Goal: Transaction & Acquisition: Purchase product/service

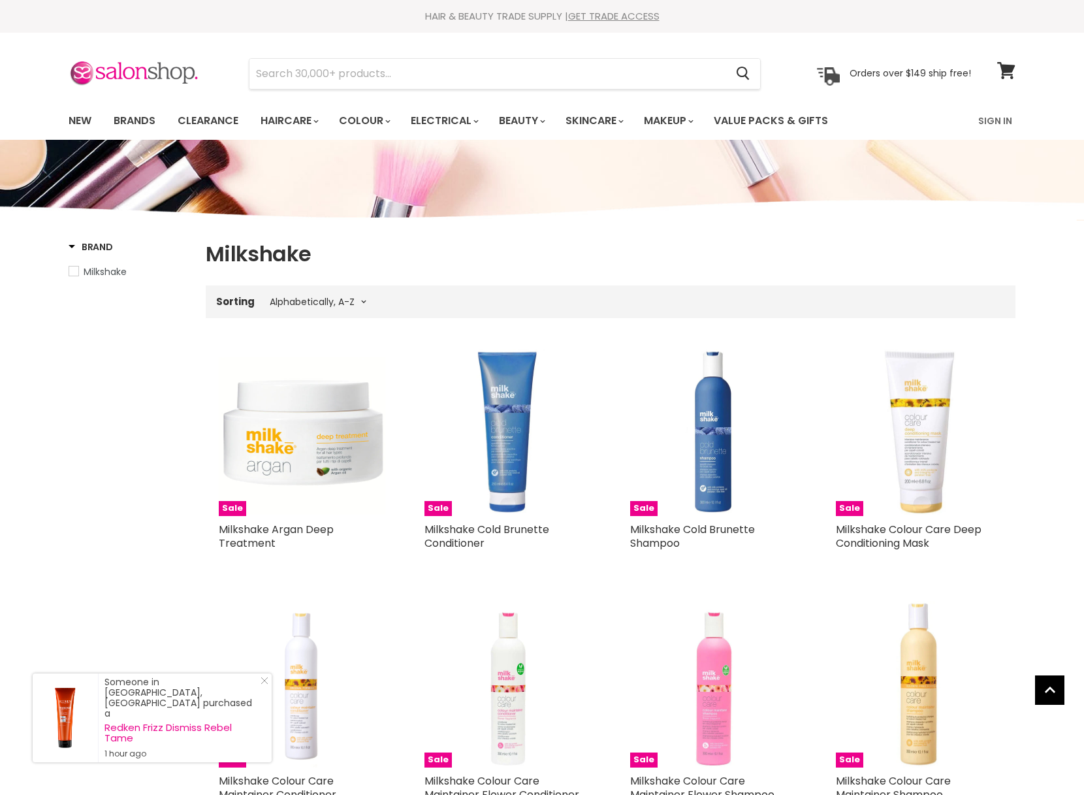
select select "title-ascending"
click at [77, 125] on link "New" at bounding box center [80, 120] width 42 height 27
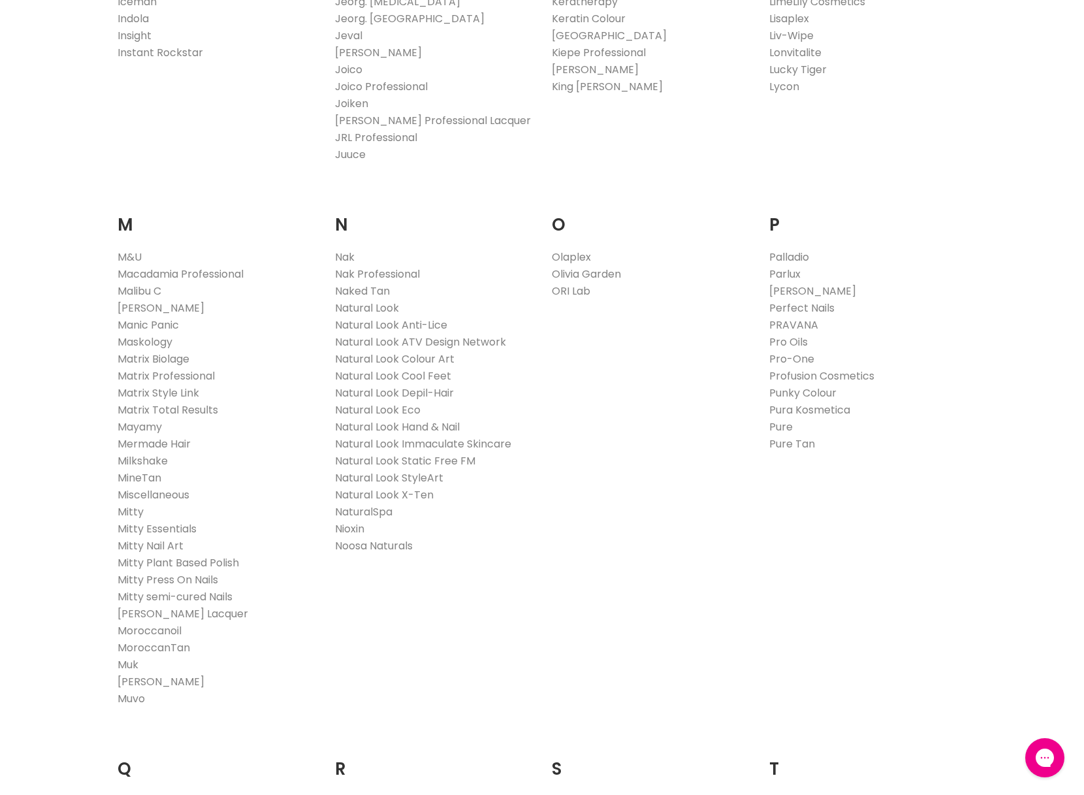
scroll to position [1419, 0]
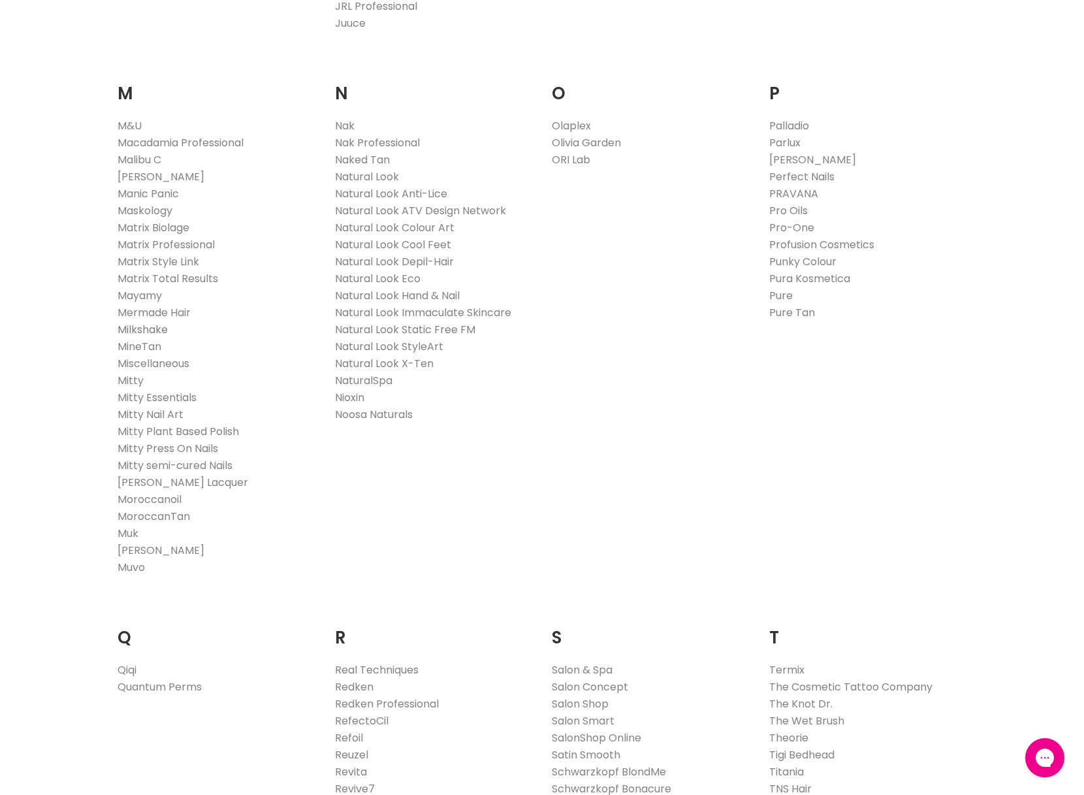
click at [142, 329] on link "Milkshake" at bounding box center [143, 329] width 50 height 15
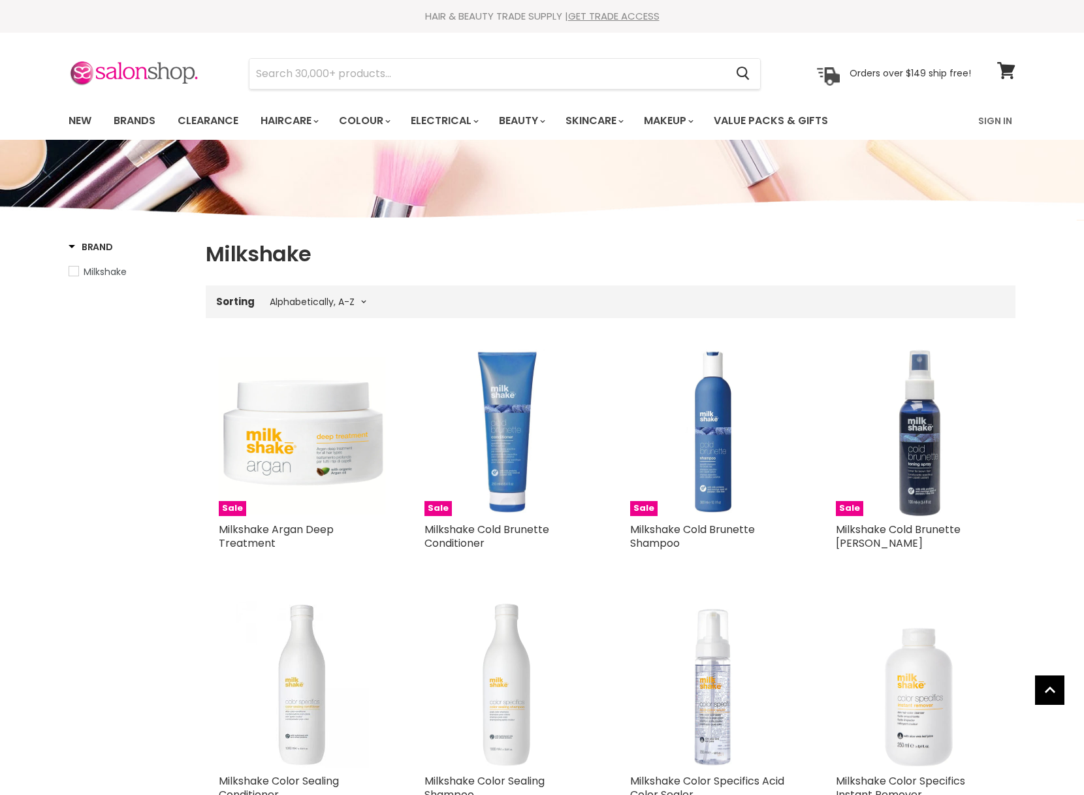
select select "title-ascending"
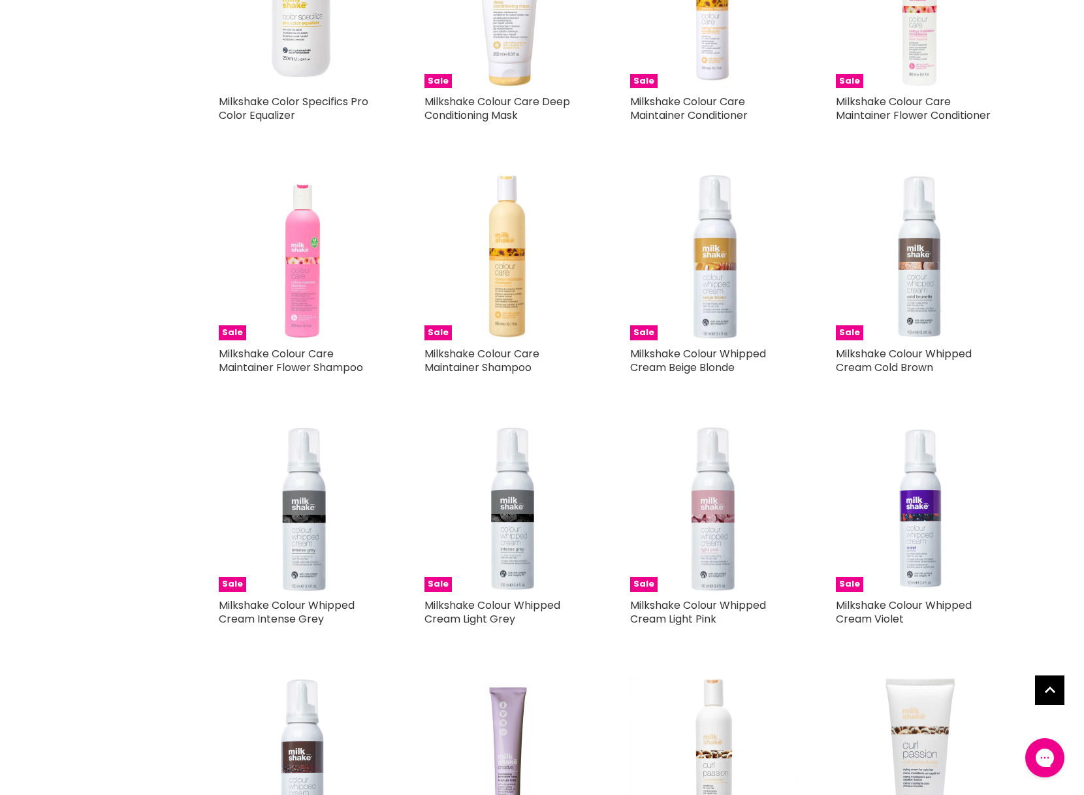
scroll to position [1299, 0]
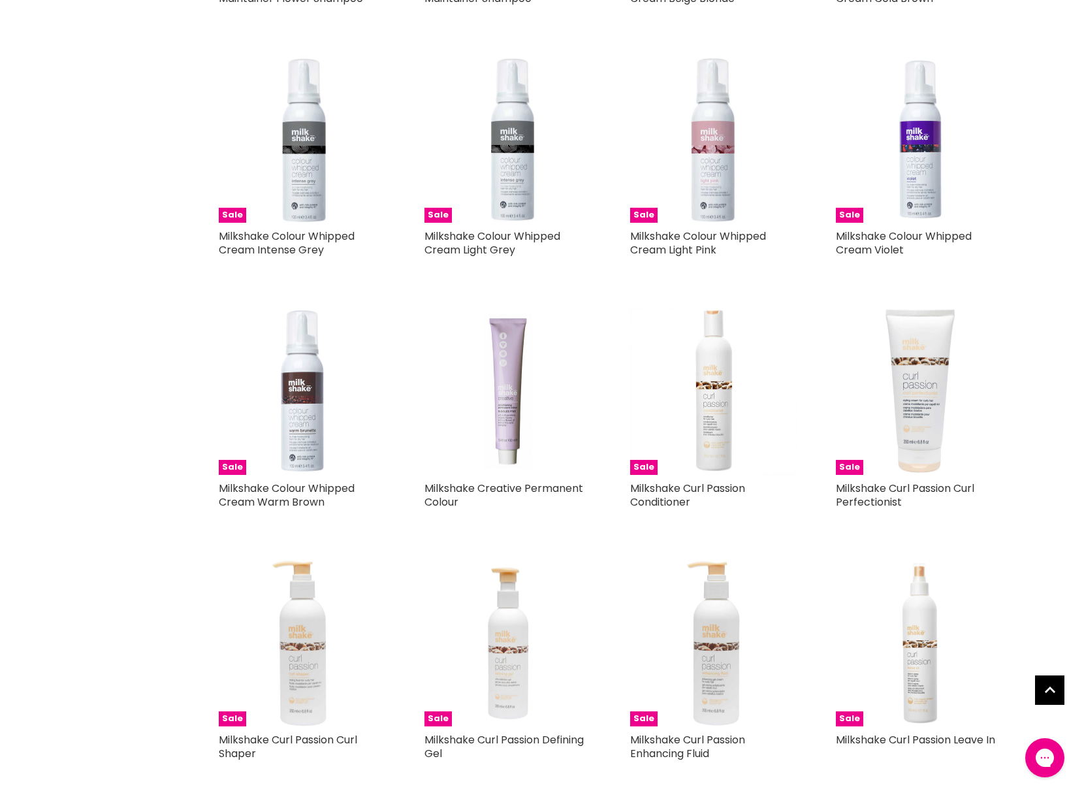
click at [499, 411] on img "Main content" at bounding box center [507, 391] width 166 height 166
